Goal: Information Seeking & Learning: Check status

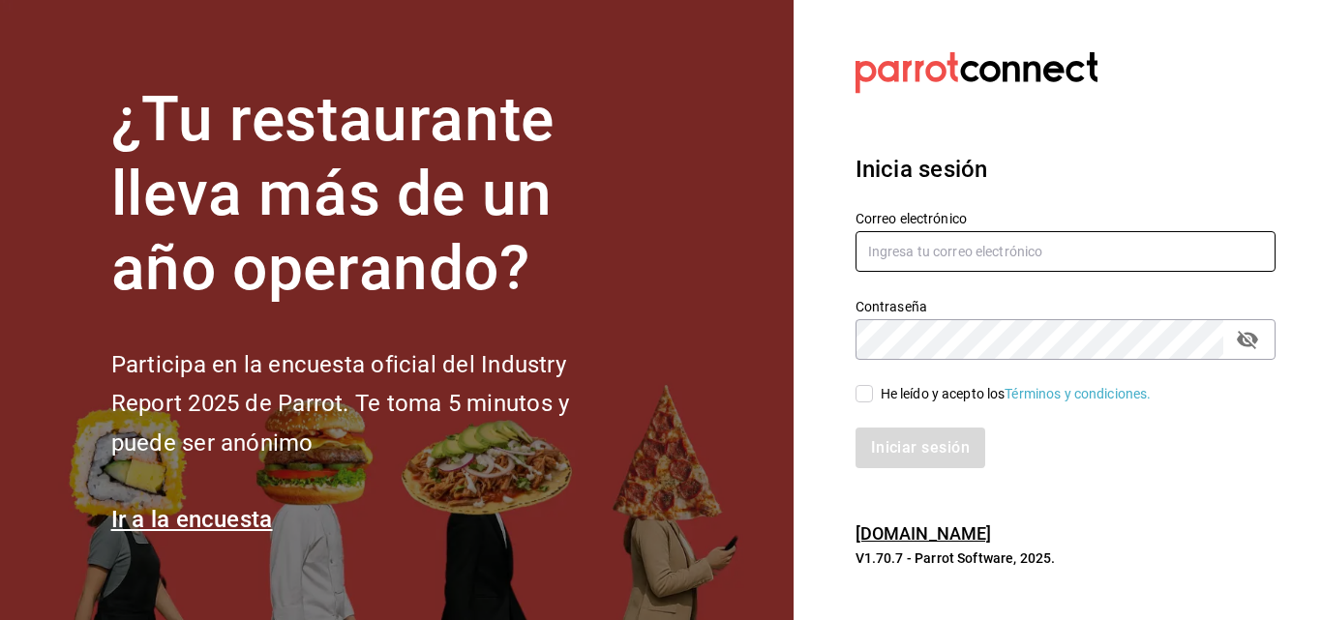
click at [879, 261] on input "text" at bounding box center [1065, 251] width 420 height 41
type input "[EMAIL_ADDRESS][DOMAIN_NAME]"
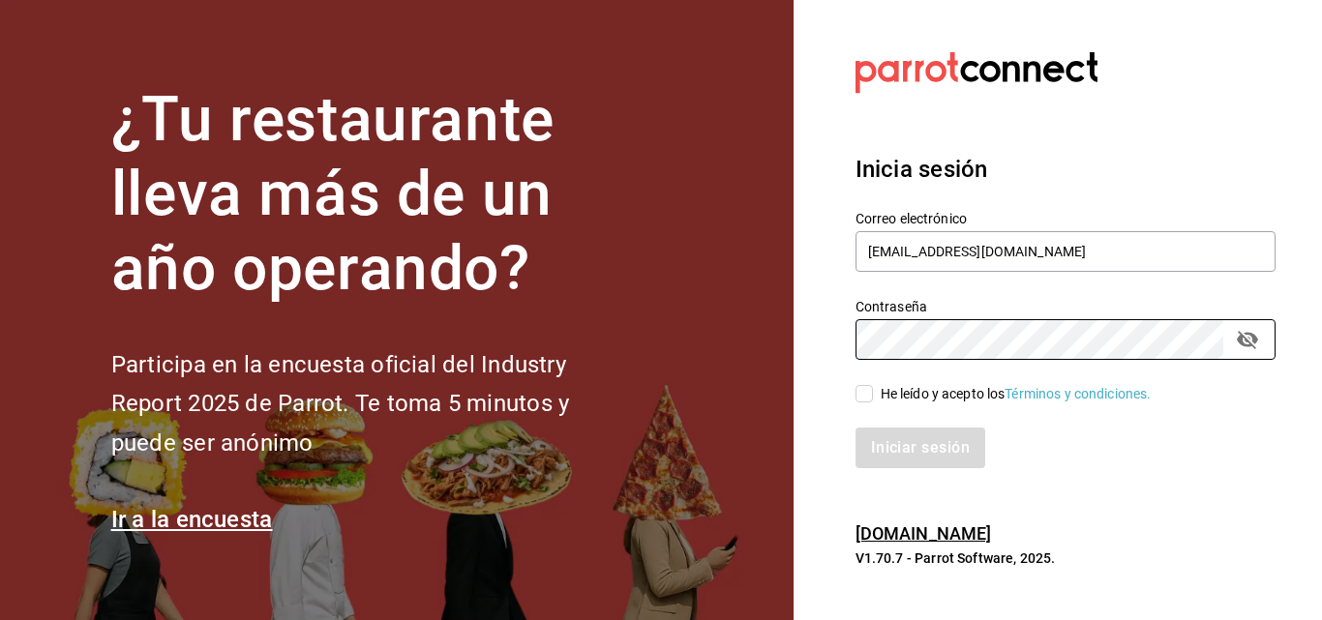
click at [884, 390] on div "He leído y acepto los Términos y condiciones." at bounding box center [1015, 394] width 271 height 20
click at [873, 390] on input "He leído y acepto los Términos y condiciones." at bounding box center [863, 393] width 17 height 17
checkbox input "true"
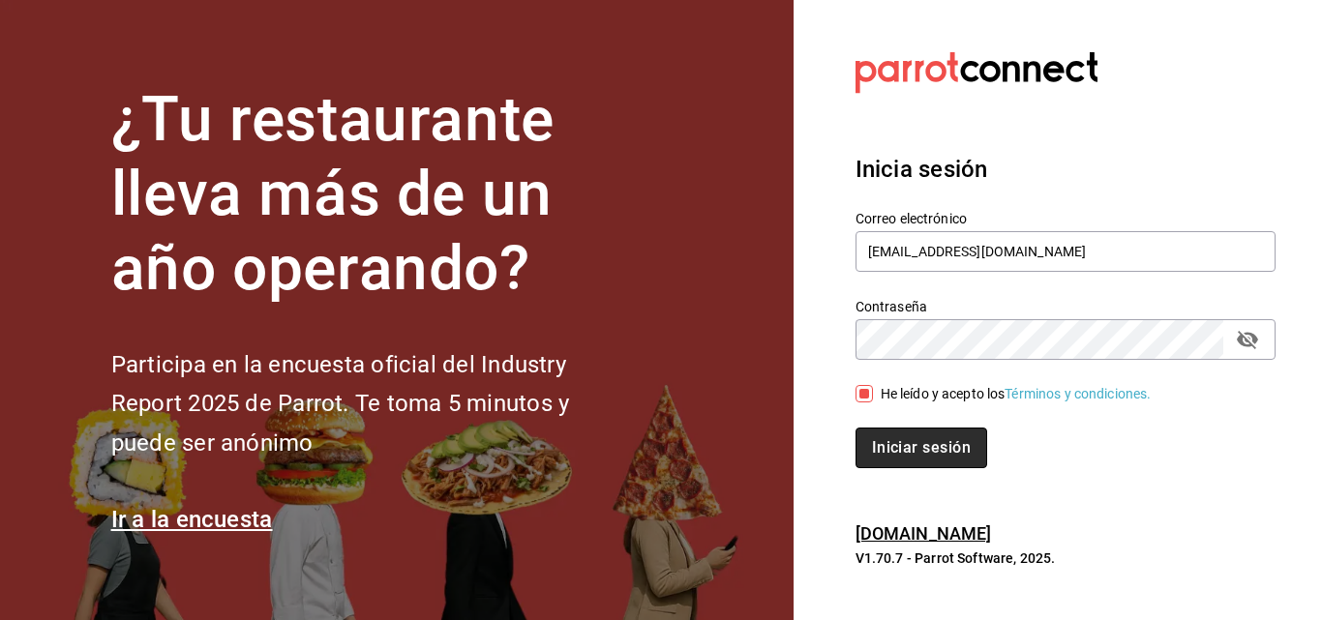
click at [867, 439] on button "Iniciar sesión" at bounding box center [921, 448] width 132 height 41
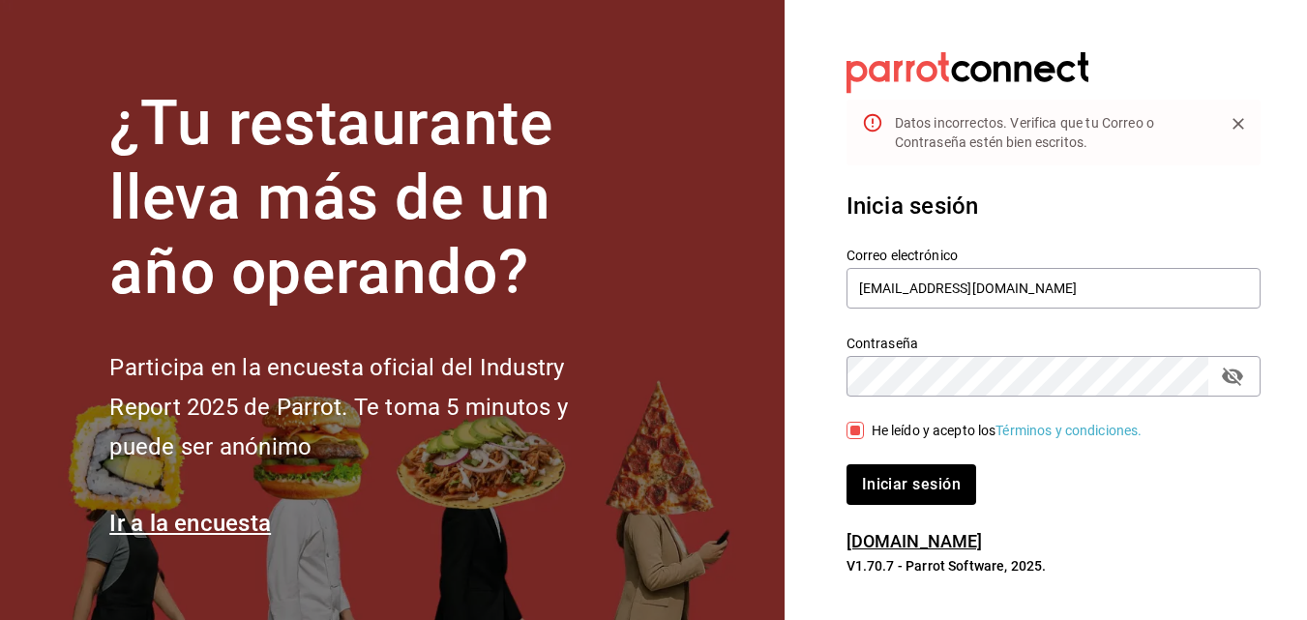
click at [1229, 378] on icon "passwordField" at bounding box center [1232, 376] width 23 height 23
click at [878, 489] on button "Iniciar sesión" at bounding box center [913, 484] width 132 height 41
click at [881, 488] on button "Iniciar sesión" at bounding box center [913, 484] width 132 height 41
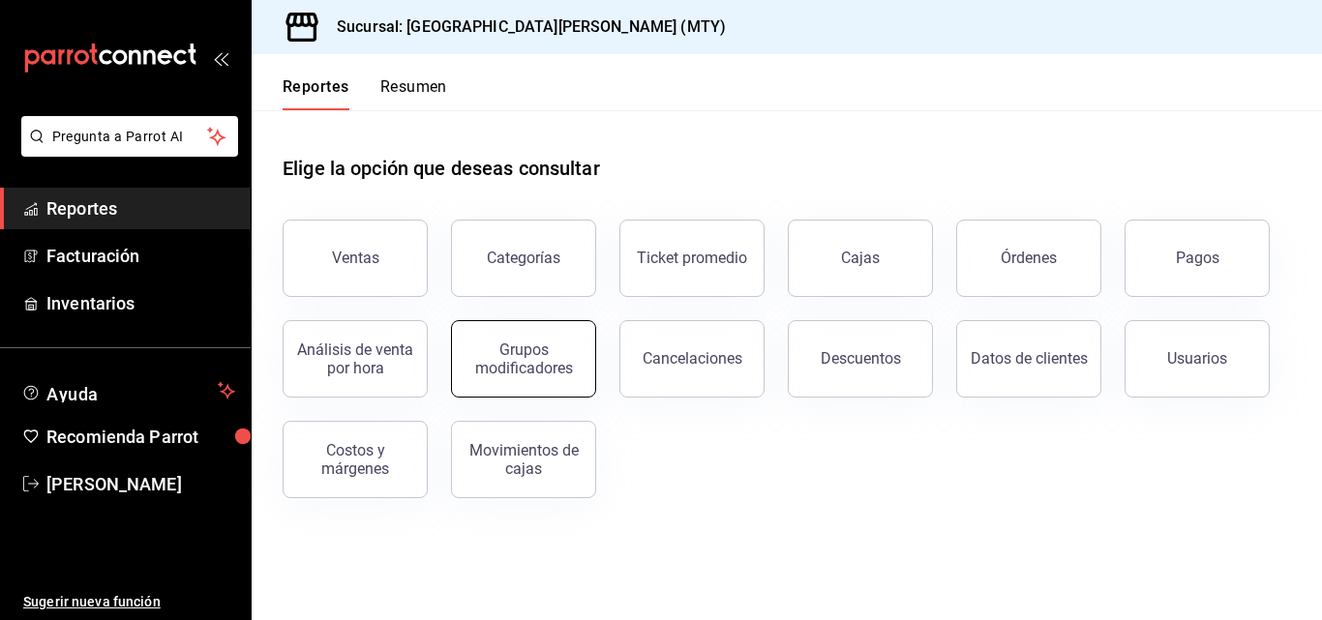
click at [515, 361] on div "Grupos modificadores" at bounding box center [523, 359] width 120 height 37
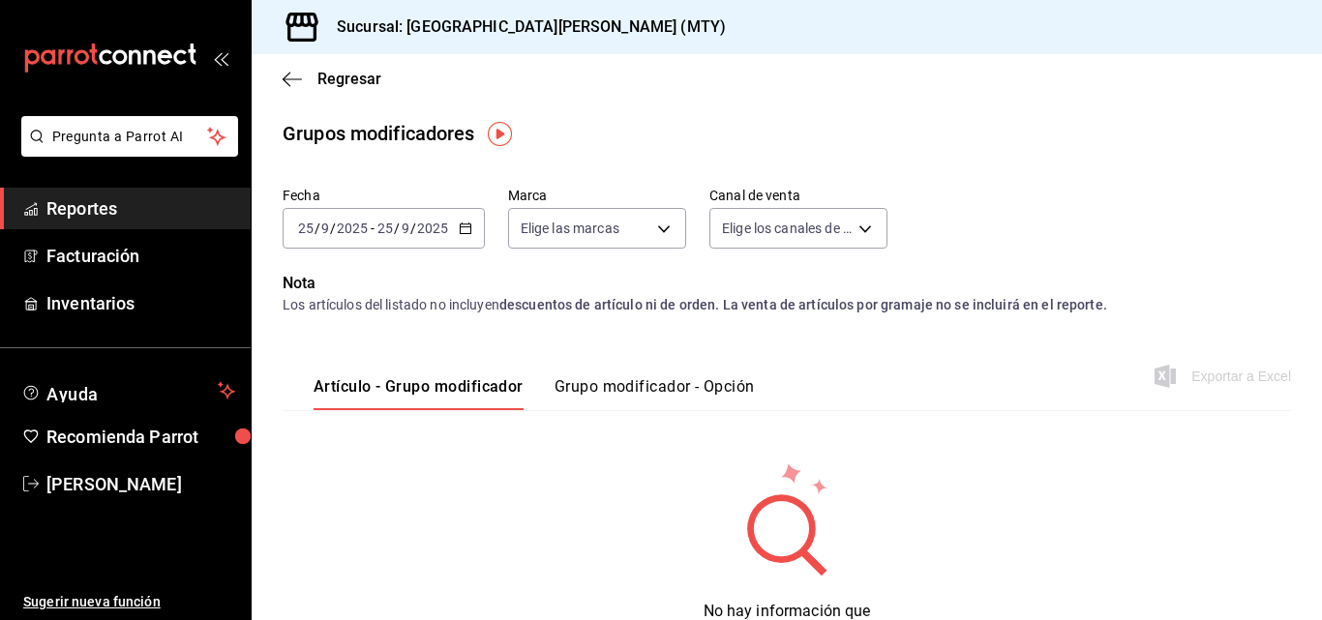
click at [462, 231] on icon "button" at bounding box center [466, 229] width 14 height 14
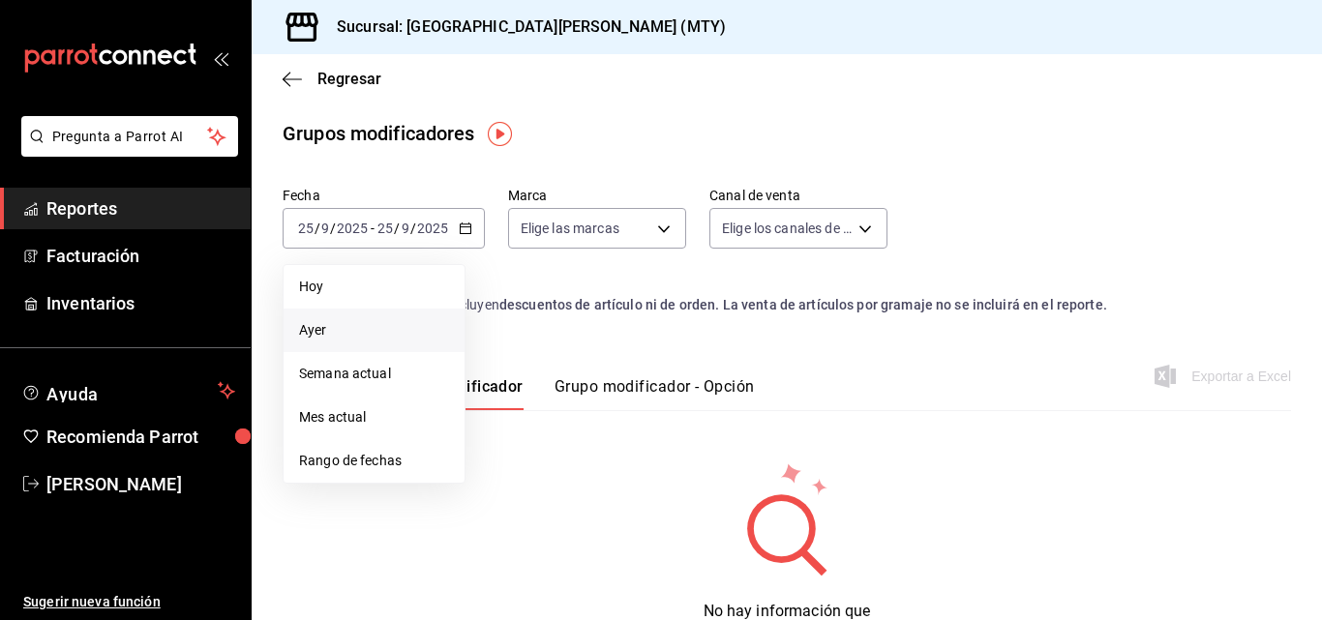
click at [421, 330] on span "Ayer" at bounding box center [374, 330] width 150 height 20
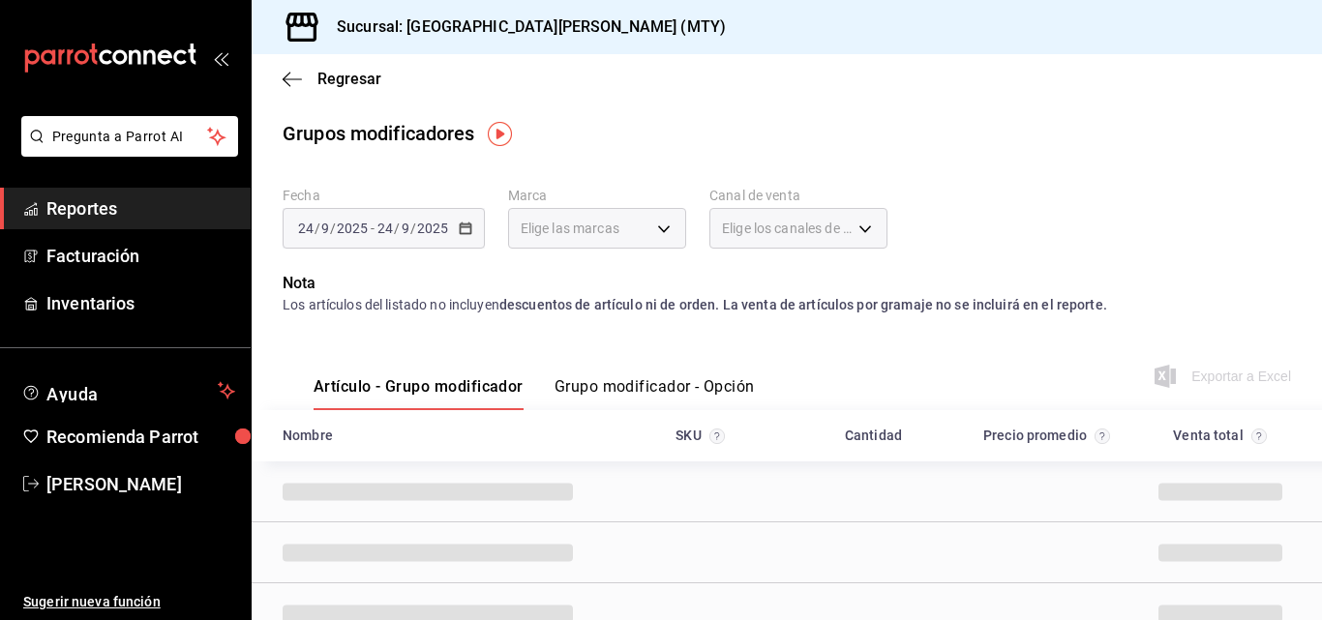
click at [696, 393] on button "Grupo modificador - Opción" at bounding box center [654, 393] width 200 height 33
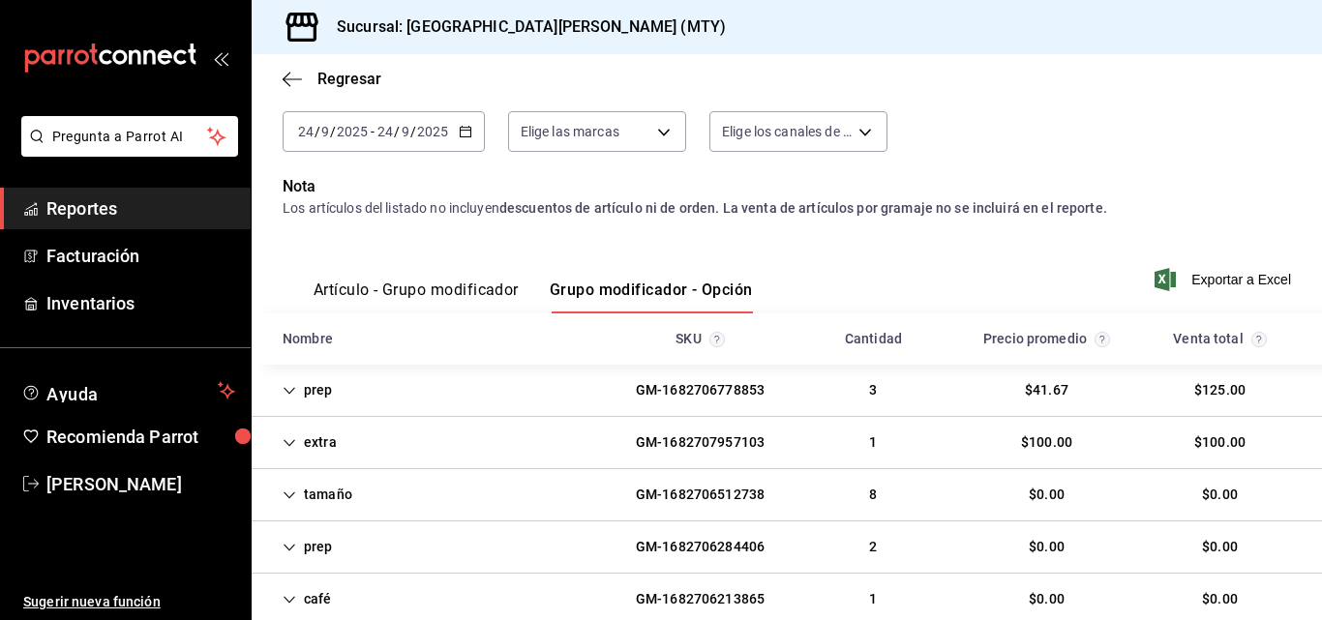
scroll to position [98, 0]
click at [581, 439] on div "extra GM-1682707957103 1 $100.00 $100.00" at bounding box center [787, 442] width 1070 height 52
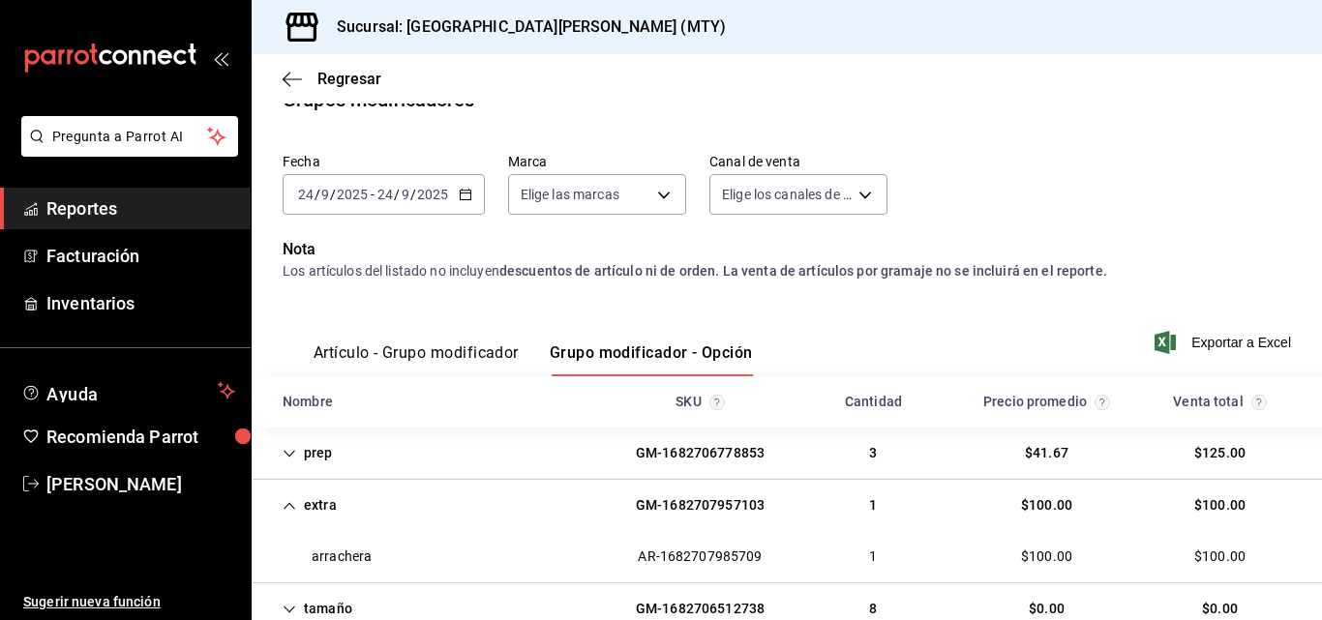
scroll to position [0, 0]
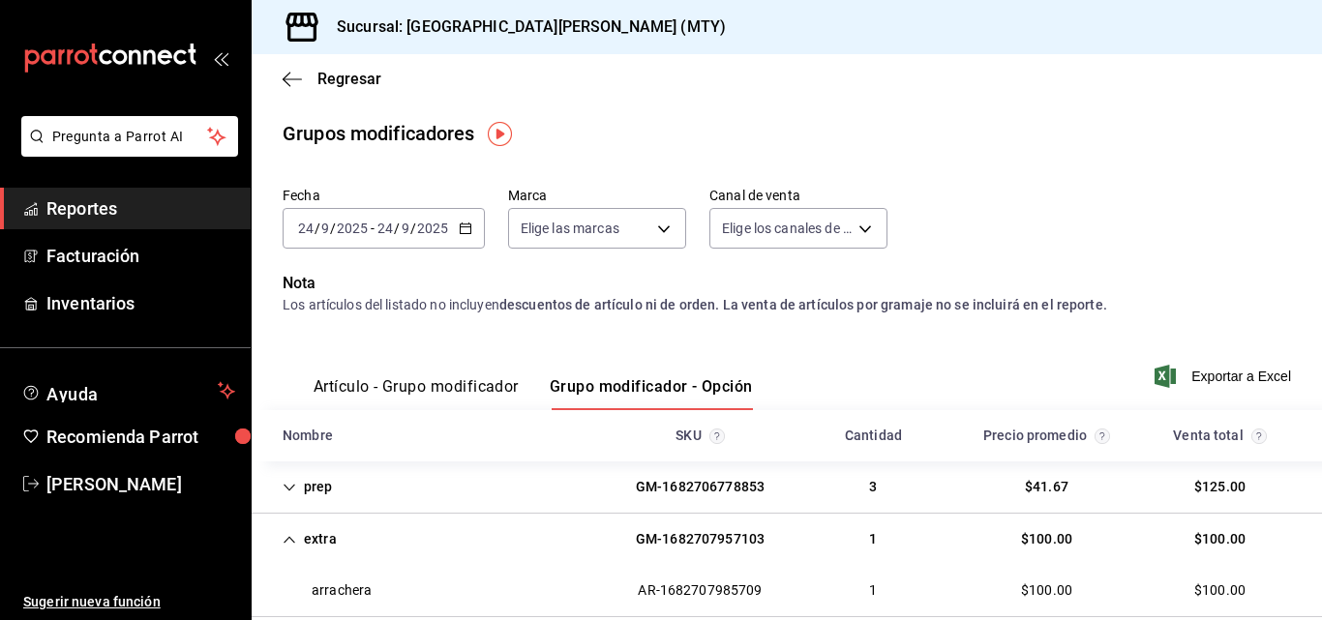
click at [297, 90] on div "Regresar" at bounding box center [787, 78] width 1070 height 49
click at [293, 89] on div "Regresar" at bounding box center [787, 78] width 1070 height 49
click at [289, 77] on icon "button" at bounding box center [292, 79] width 19 height 17
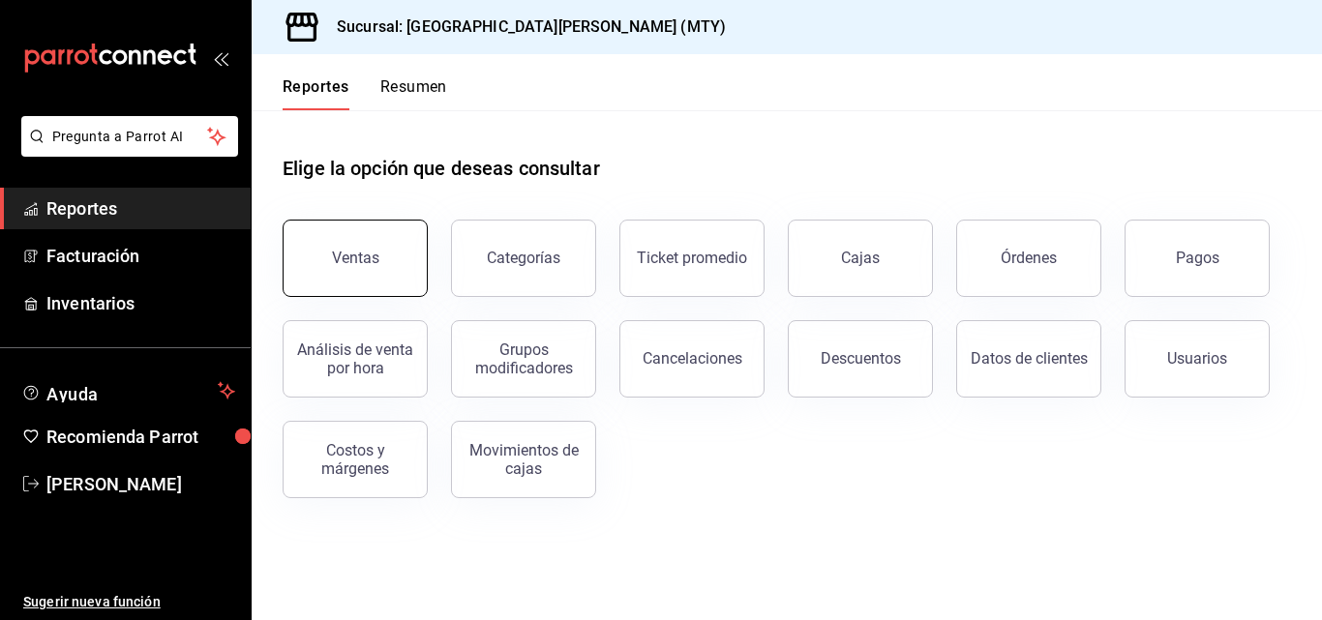
click at [370, 268] on button "Ventas" at bounding box center [355, 258] width 145 height 77
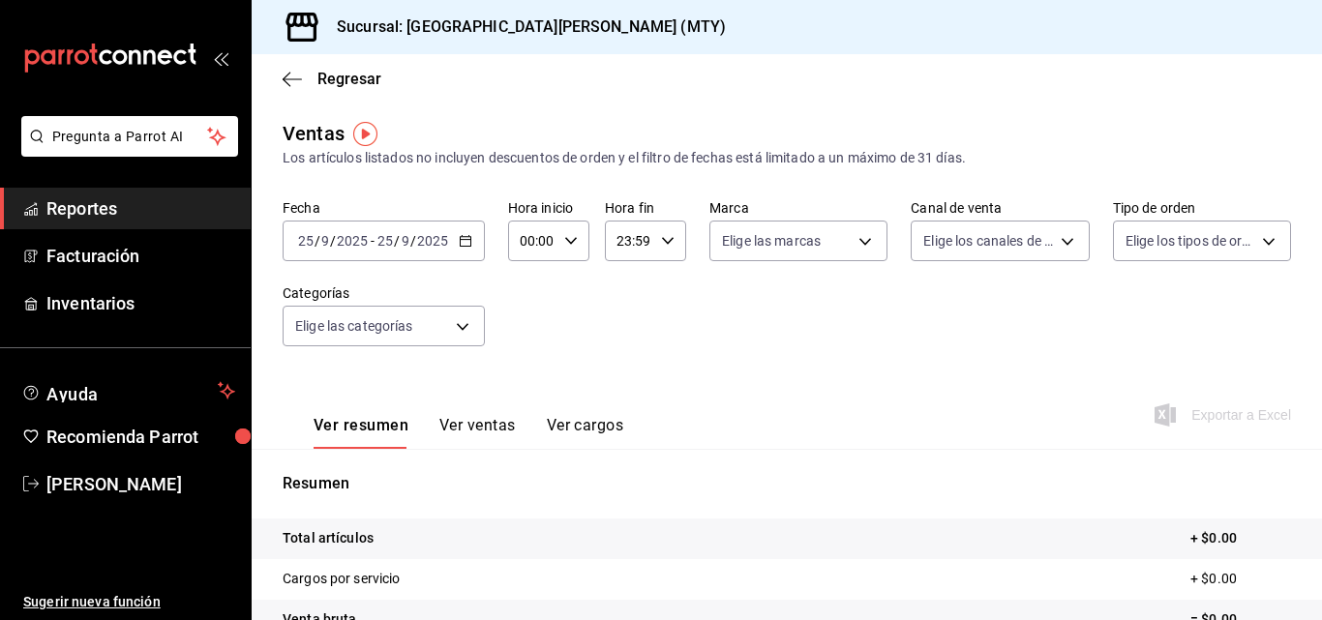
click at [456, 240] on div "[DATE] [DATE] - [DATE] [DATE]" at bounding box center [384, 241] width 202 height 41
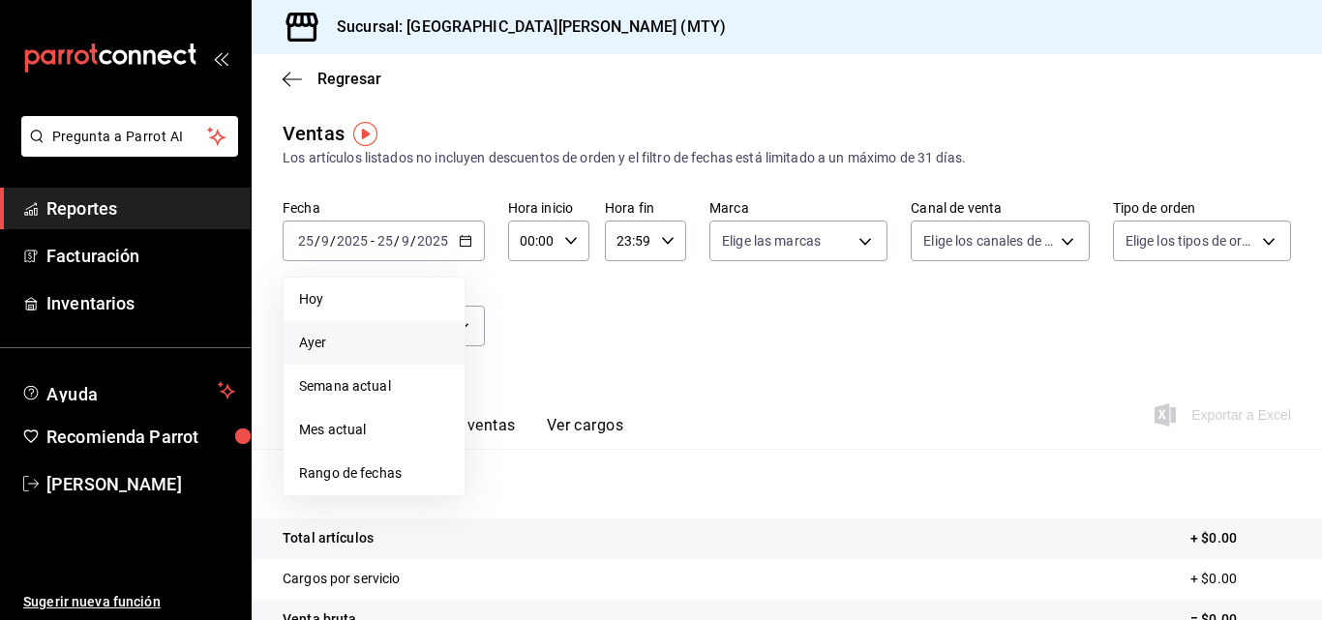
click at [393, 353] on li "Ayer" at bounding box center [373, 343] width 181 height 44
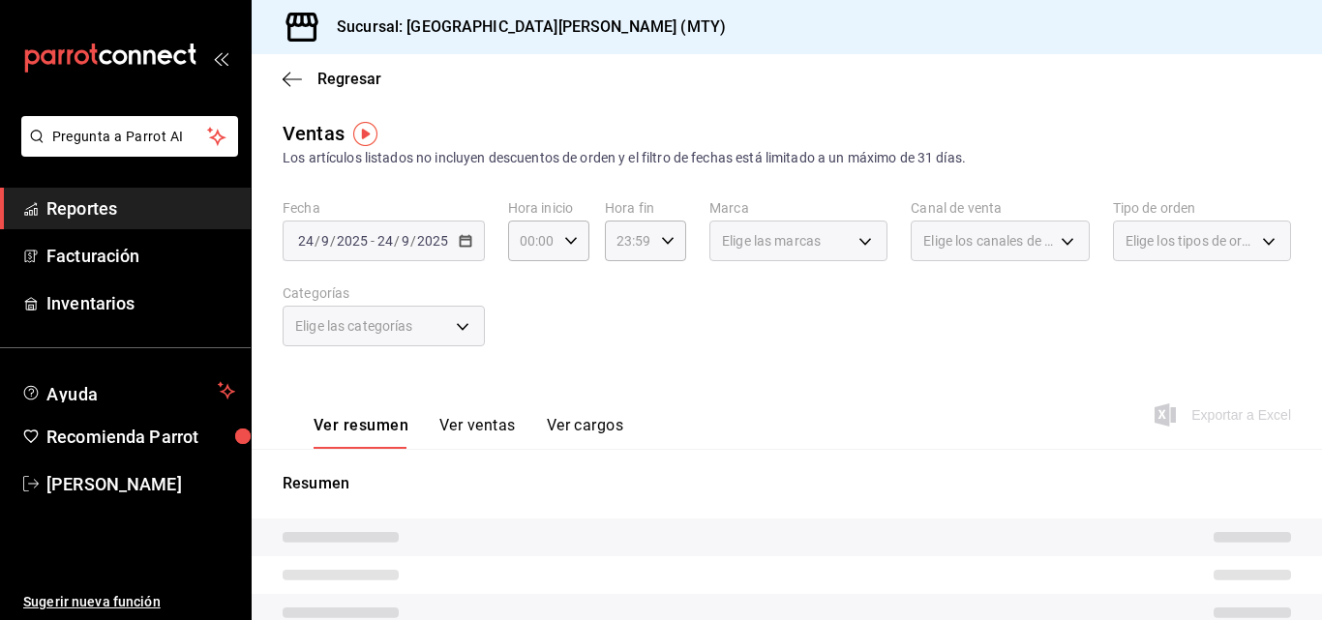
click at [442, 328] on div "Elige las categorías" at bounding box center [384, 326] width 202 height 41
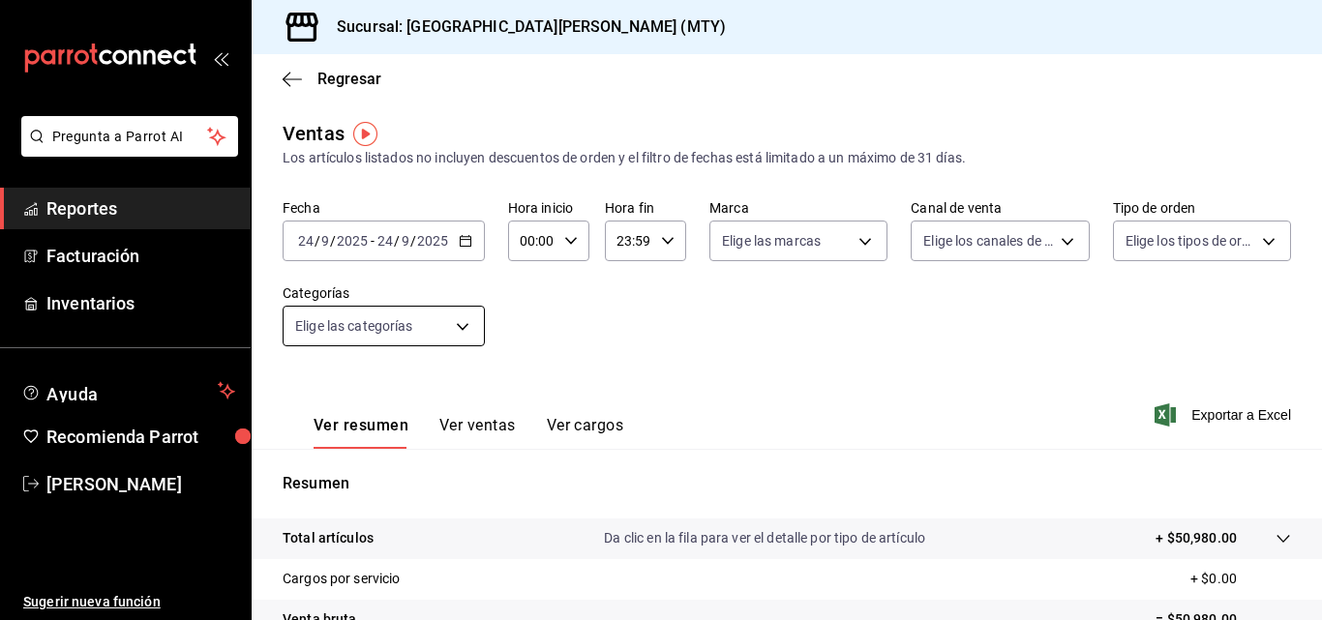
click at [442, 328] on body "Pregunta a Parrot AI Reportes Facturación Inventarios Ayuda Recomienda Parrot […" at bounding box center [661, 310] width 1322 height 620
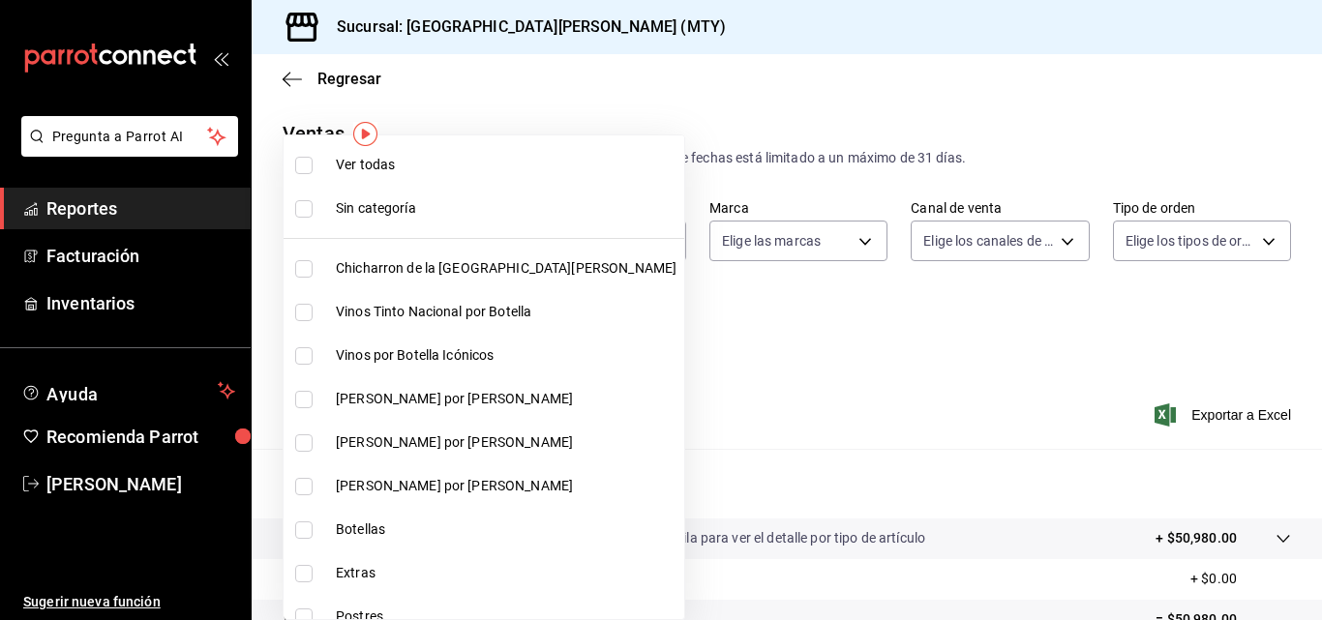
click at [429, 255] on li "Chicharron de la [GEOGRAPHIC_DATA][PERSON_NAME]" at bounding box center [483, 269] width 401 height 44
type input "f0f1c746-f3c3-4ccc-a6c7-92491a04bd66"
checkbox input "true"
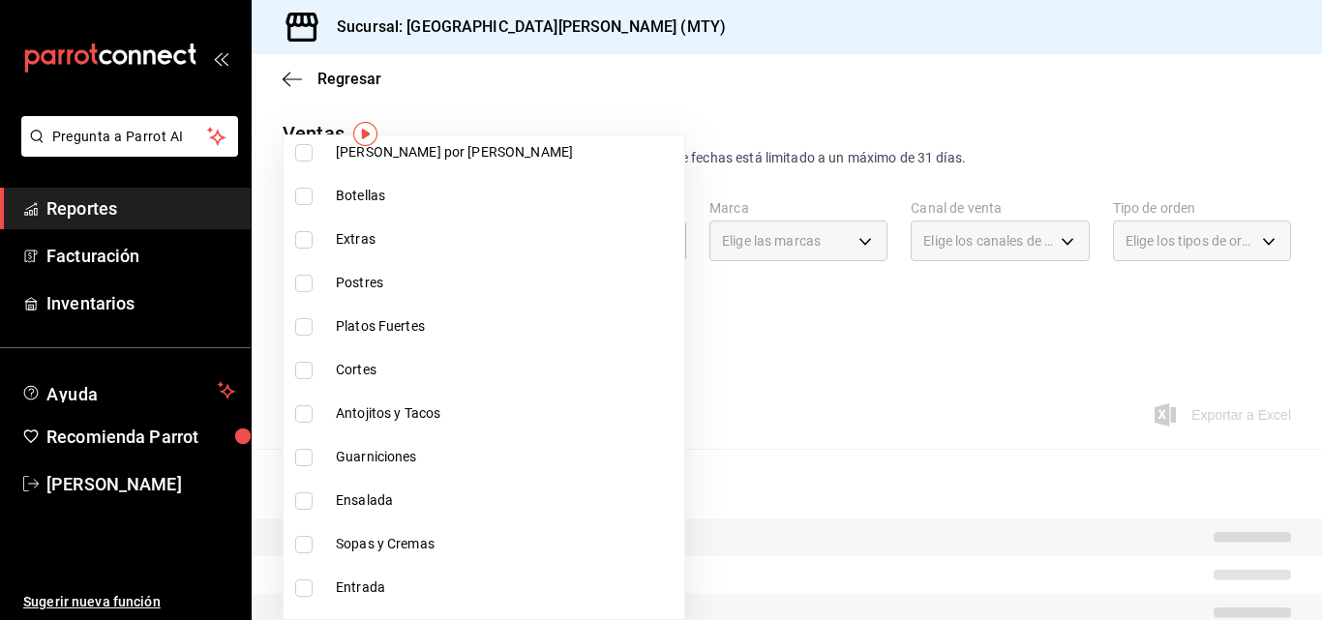
scroll to position [335, 0]
click at [363, 237] on span "Extras" at bounding box center [506, 238] width 341 height 20
type input "f0f1c746-f3c3-4ccc-a6c7-92491a04bd66,ce59e6b0-fd83-4b10-87da-79468a59da8e"
checkbox input "true"
click at [361, 261] on li "Postres" at bounding box center [483, 282] width 401 height 44
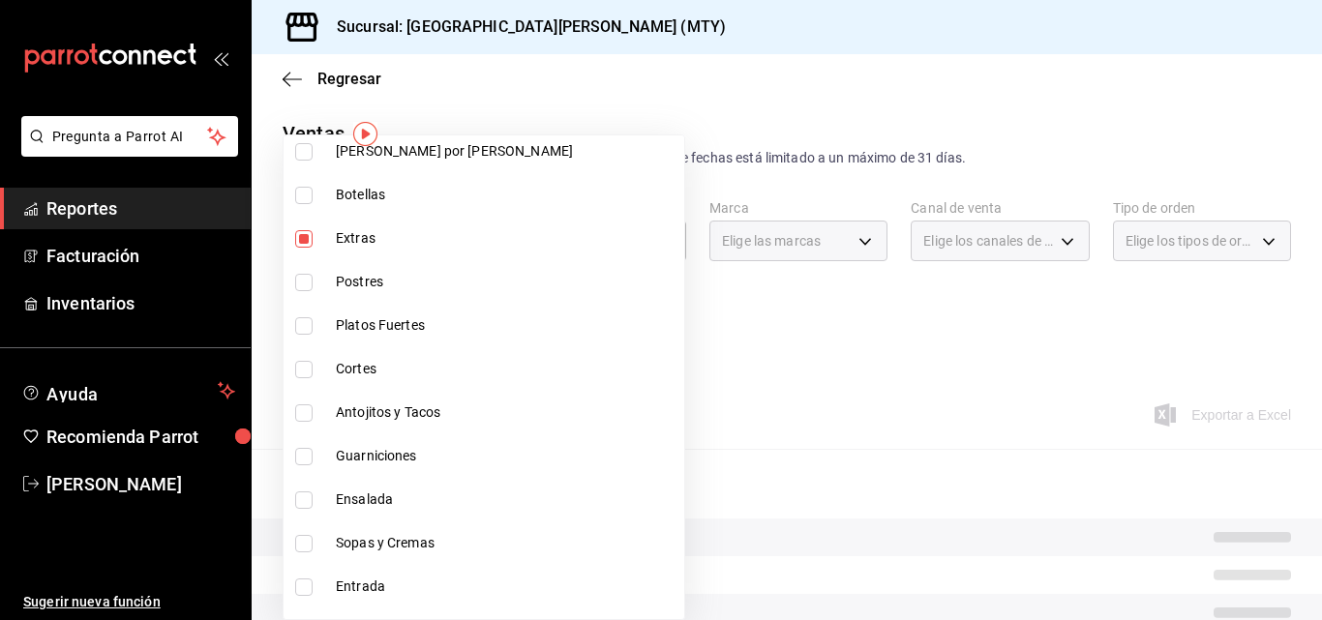
type input "f0f1c746-f3c3-4ccc-a6c7-92491a04bd66,ce59e6b0-fd83-4b10-87da-79468a59da8e,b5dc4…"
checkbox input "true"
click at [366, 328] on span "Platos Fuertes" at bounding box center [506, 325] width 341 height 20
type input "f0f1c746-f3c3-4ccc-a6c7-92491a04bd66,ce59e6b0-fd83-4b10-87da-79468a59da8e,b5dc4…"
checkbox input "true"
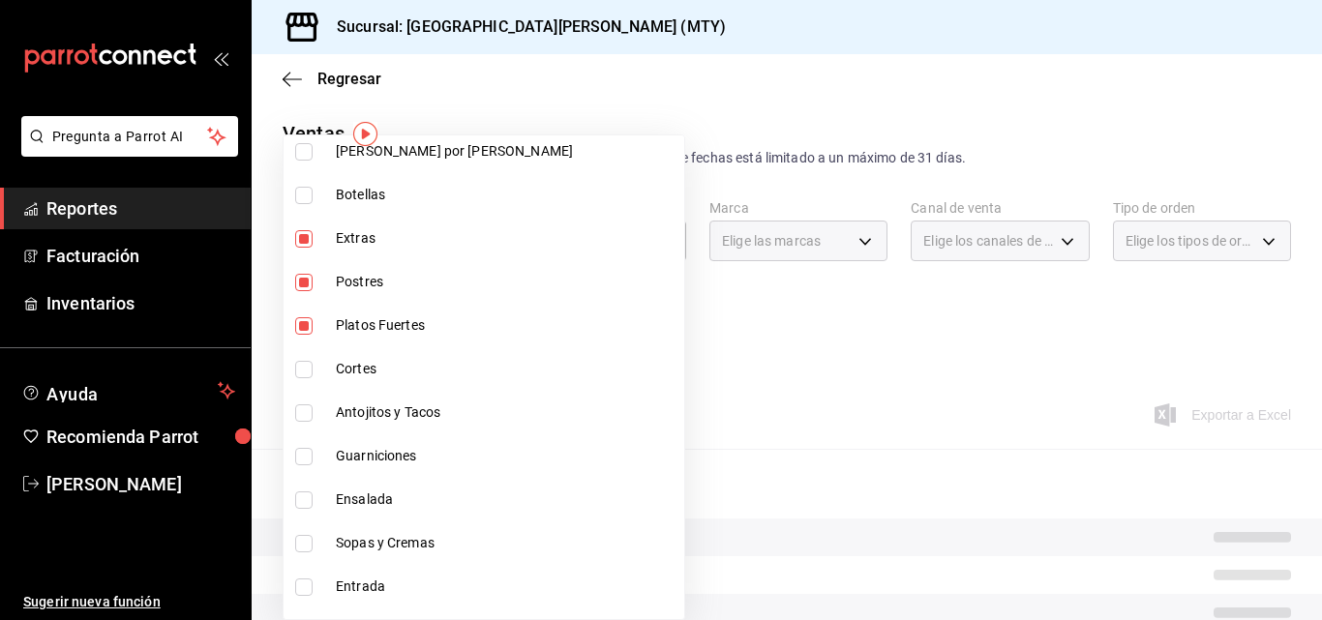
click at [359, 357] on li "Cortes" at bounding box center [483, 369] width 401 height 44
type input "f0f1c746-f3c3-4ccc-a6c7-92491a04bd66,ce59e6b0-fd83-4b10-87da-79468a59da8e,b5dc4…"
checkbox input "true"
click at [359, 425] on li "Antojitos y Tacos" at bounding box center [483, 413] width 401 height 44
type input "f0f1c746-f3c3-4ccc-a6c7-92491a04bd66,ce59e6b0-fd83-4b10-87da-79468a59da8e,b5dc4…"
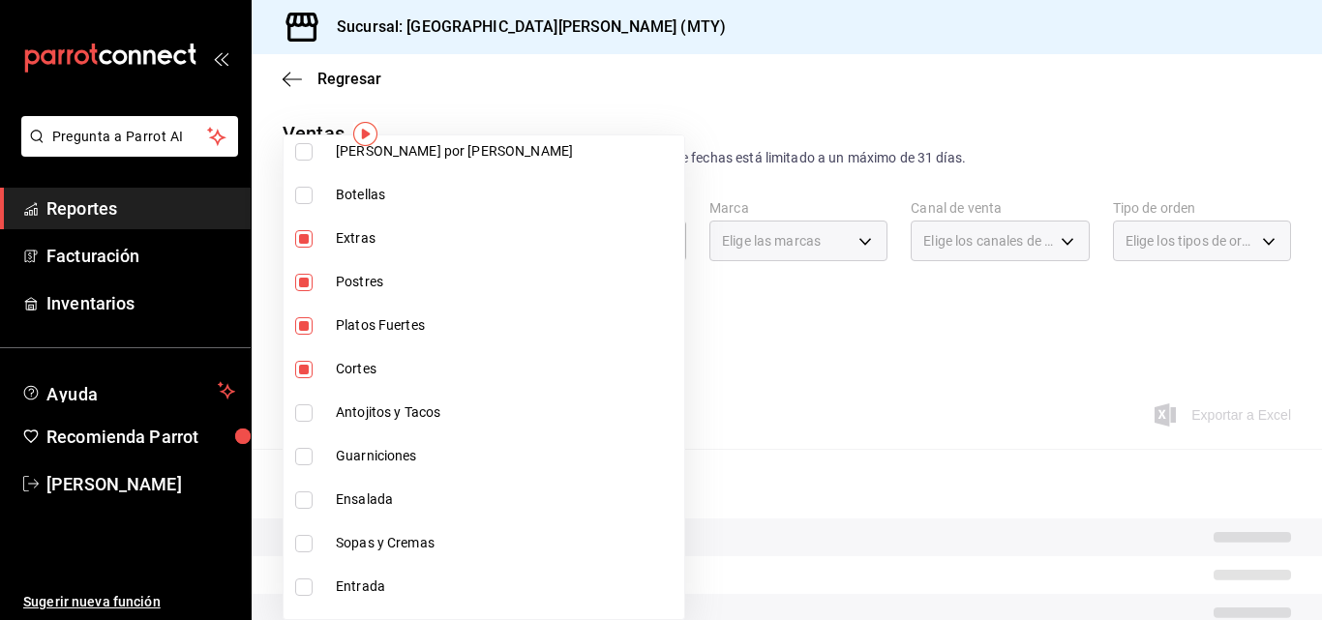
checkbox input "true"
click at [354, 467] on li "Guarniciones" at bounding box center [483, 456] width 401 height 44
type input "f0f1c746-f3c3-4ccc-a6c7-92491a04bd66,ce59e6b0-fd83-4b10-87da-79468a59da8e,b5dc4…"
checkbox input "true"
click at [347, 493] on span "Ensalada" at bounding box center [506, 500] width 341 height 20
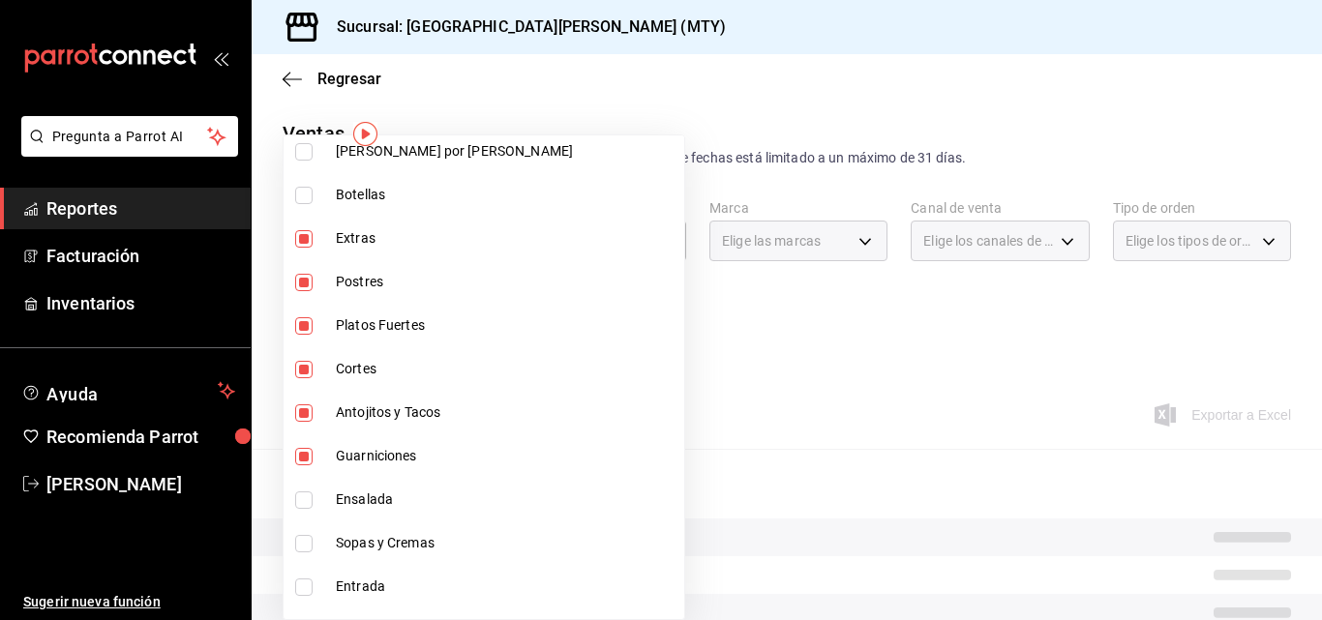
type input "f0f1c746-f3c3-4ccc-a6c7-92491a04bd66,ce59e6b0-fd83-4b10-87da-79468a59da8e,b5dc4…"
checkbox input "true"
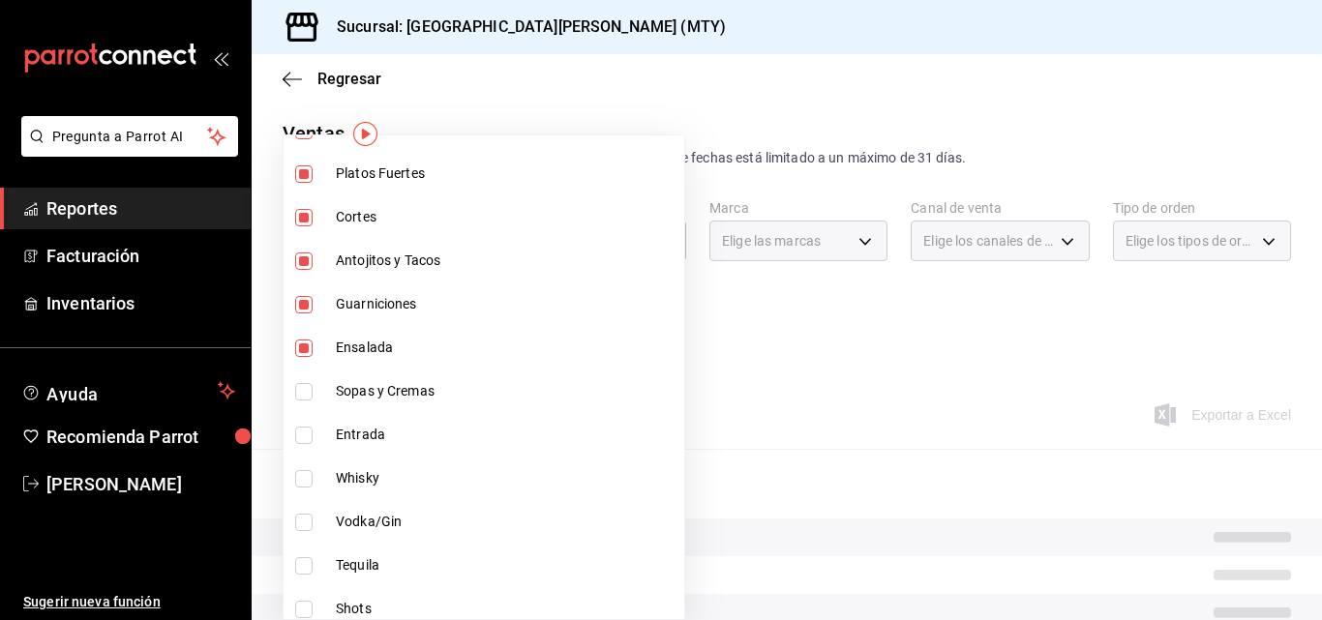
scroll to position [489, 0]
click at [354, 393] on span "Sopas y Cremas" at bounding box center [506, 389] width 341 height 20
type input "f0f1c746-f3c3-4ccc-a6c7-92491a04bd66,ce59e6b0-fd83-4b10-87da-79468a59da8e,b5dc4…"
checkbox input "true"
click at [355, 422] on li "Entrada" at bounding box center [483, 433] width 401 height 44
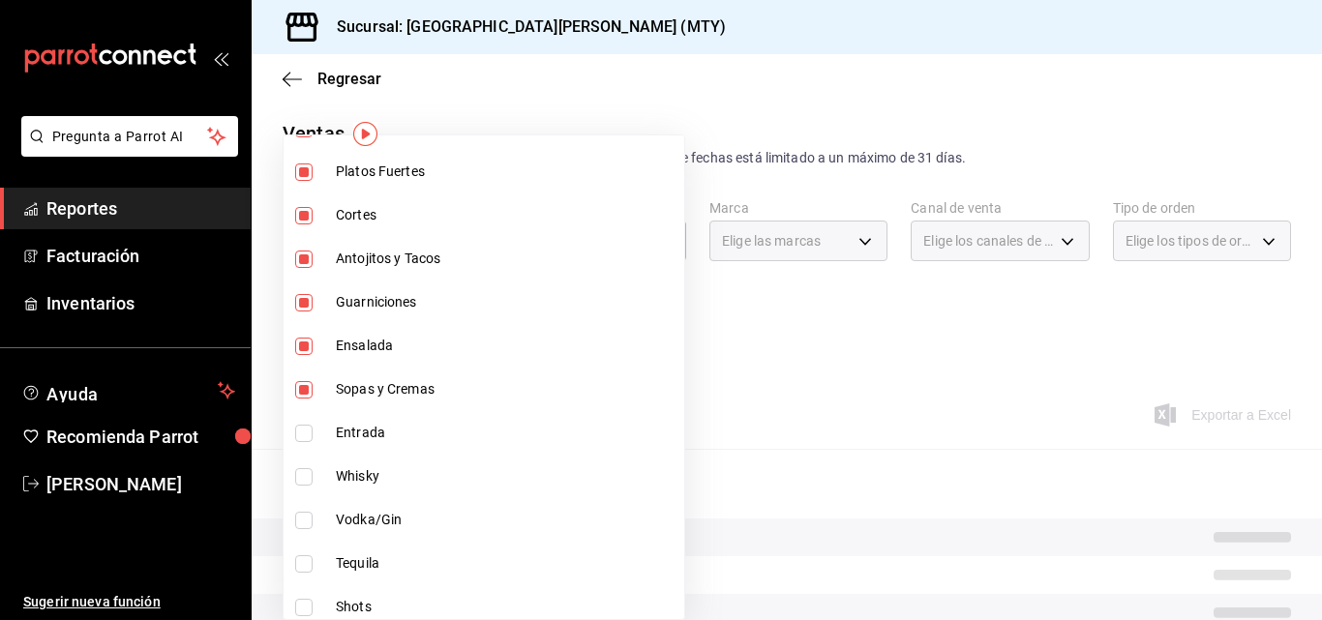
type input "f0f1c746-f3c3-4ccc-a6c7-92491a04bd66,ce59e6b0-fd83-4b10-87da-79468a59da8e,b5dc4…"
checkbox input "true"
click at [754, 336] on div at bounding box center [661, 310] width 1322 height 620
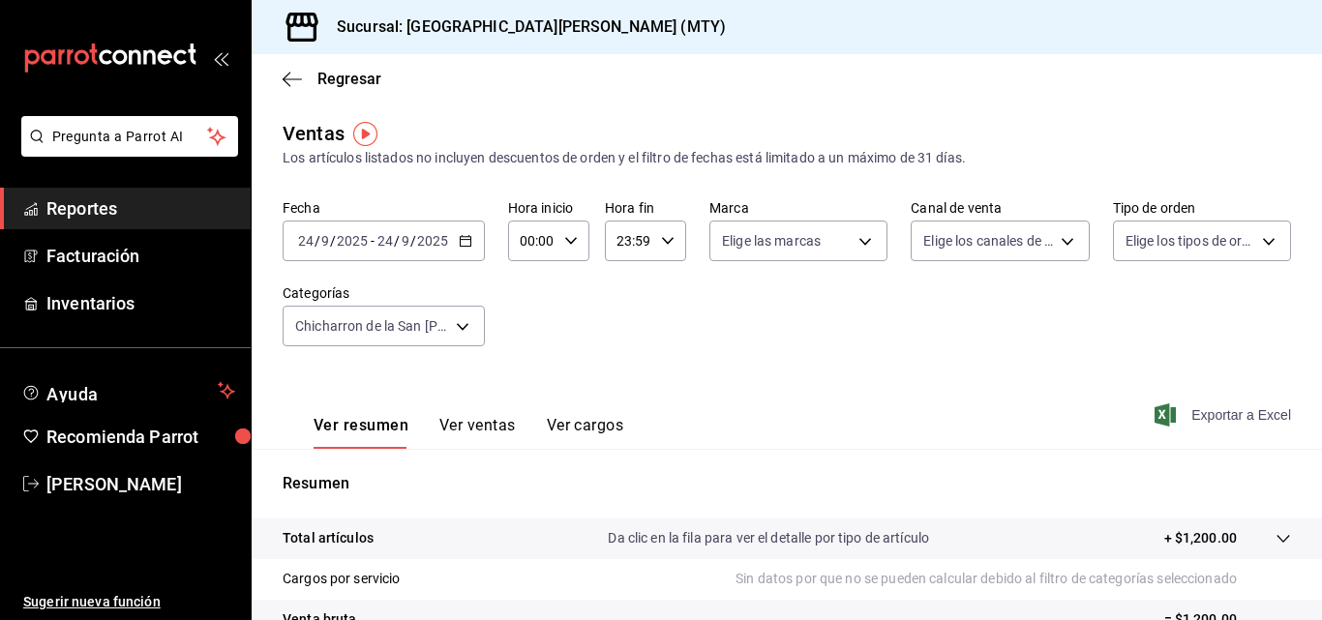
click at [1157, 413] on icon "button" at bounding box center [1164, 414] width 21 height 23
